Goal: Task Accomplishment & Management: Use online tool/utility

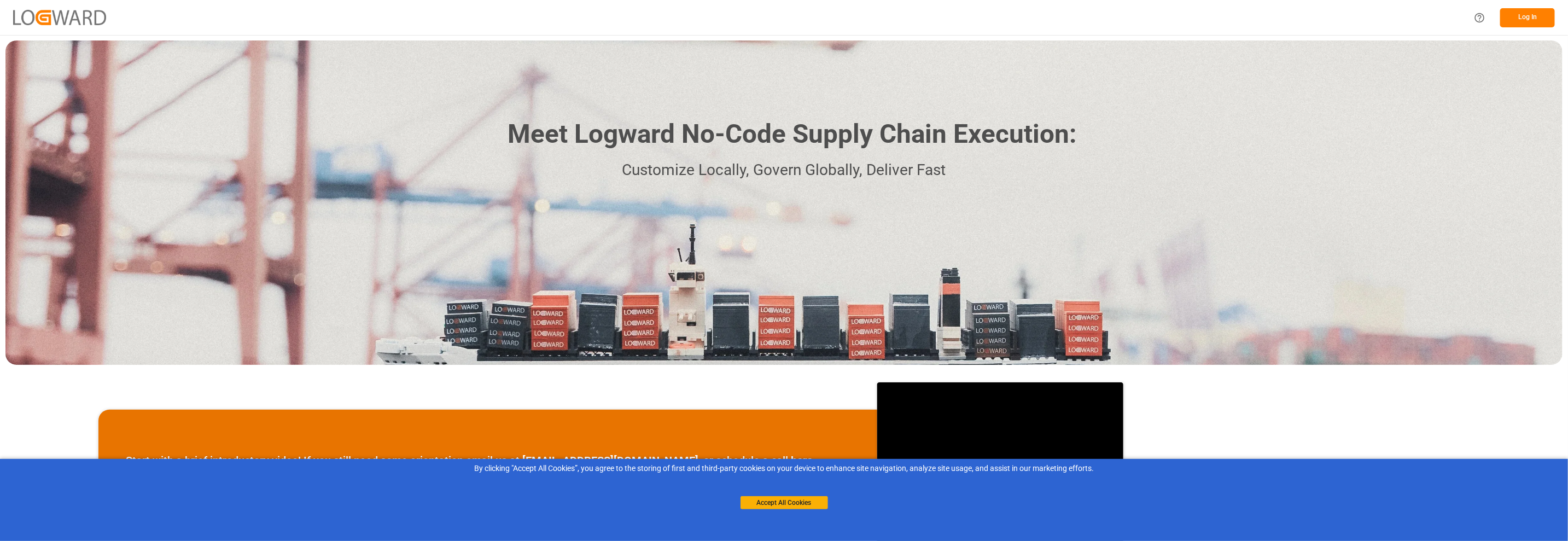
click at [1344, 20] on button "Log In" at bounding box center [1528, 17] width 55 height 19
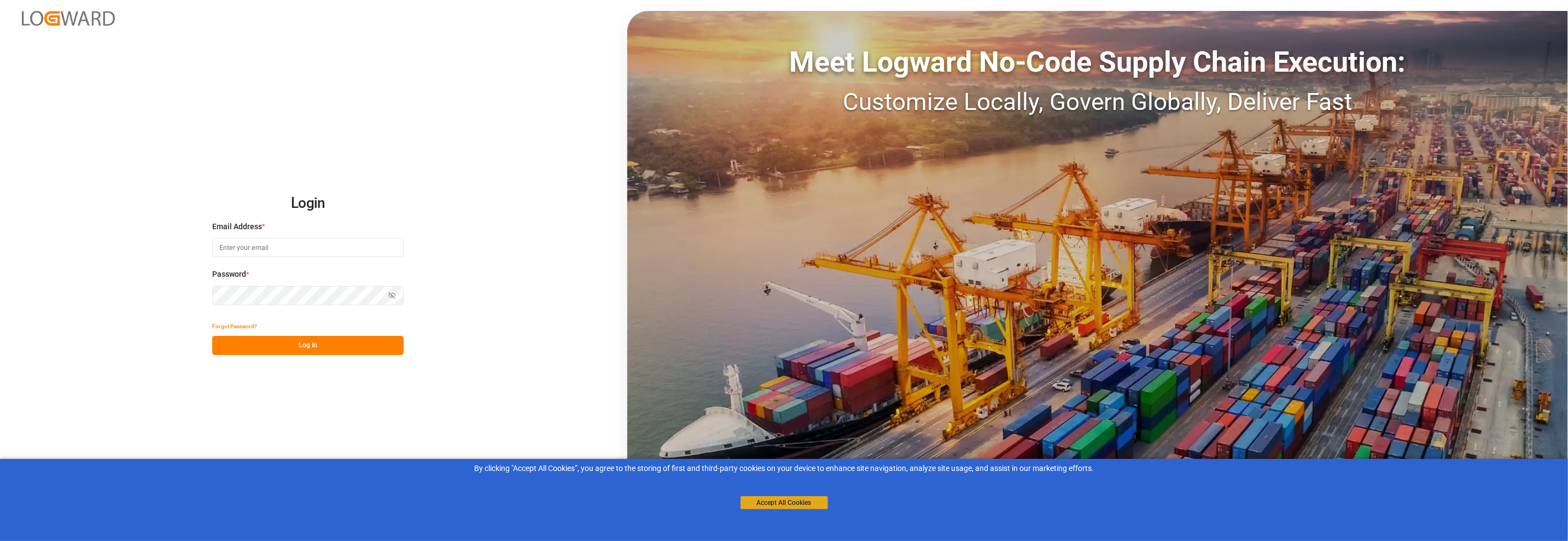
type input "[PERSON_NAME][EMAIL_ADDRESS][DOMAIN_NAME]"
click at [794, 447] on button "Accept All Cookies" at bounding box center [785, 503] width 88 height 13
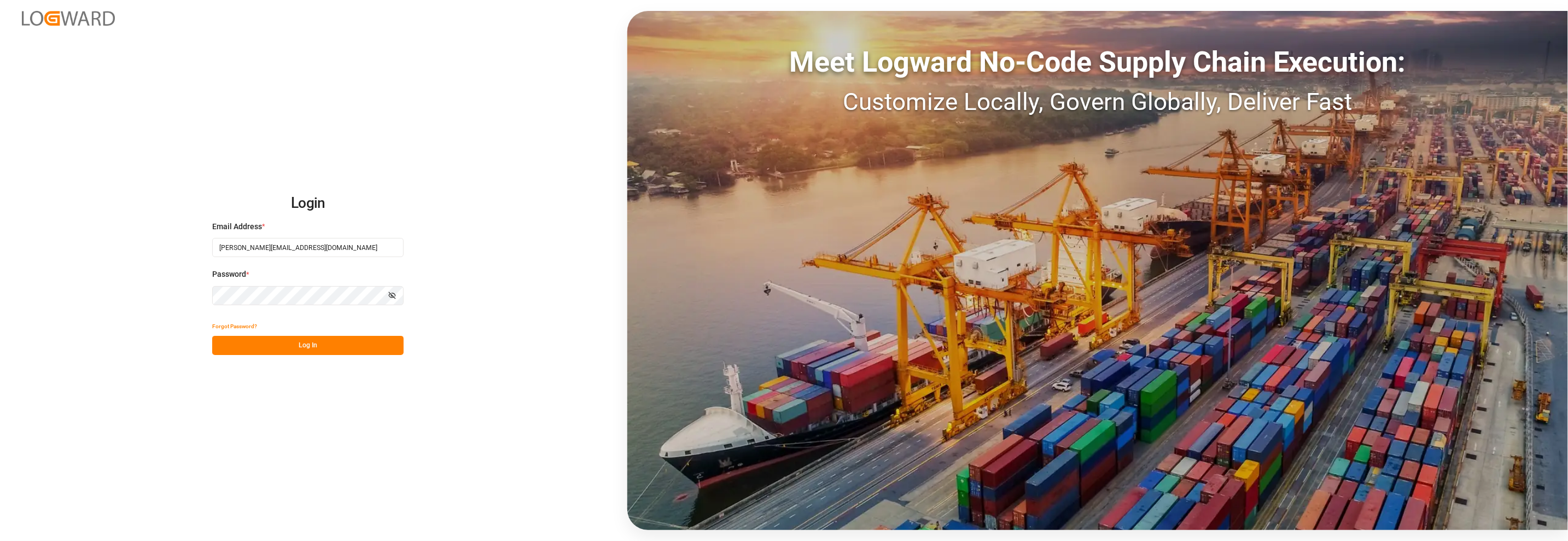
click at [301, 352] on button "Log In" at bounding box center [308, 345] width 191 height 19
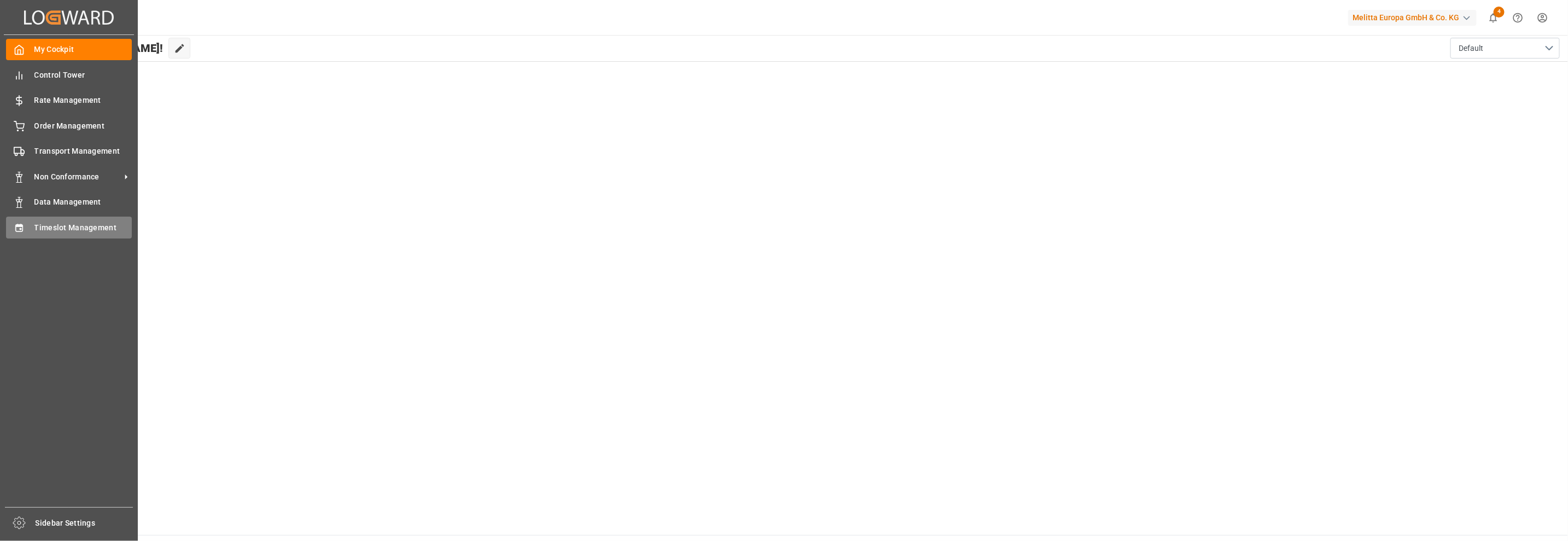
click at [41, 228] on span "Timeslot Management" at bounding box center [83, 228] width 98 height 12
